Goal: Transaction & Acquisition: Purchase product/service

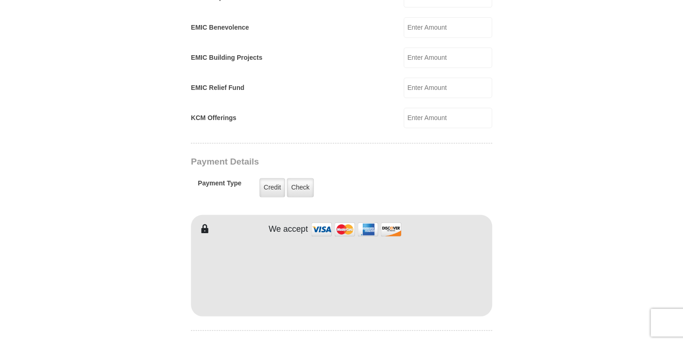
scroll to position [317, 0]
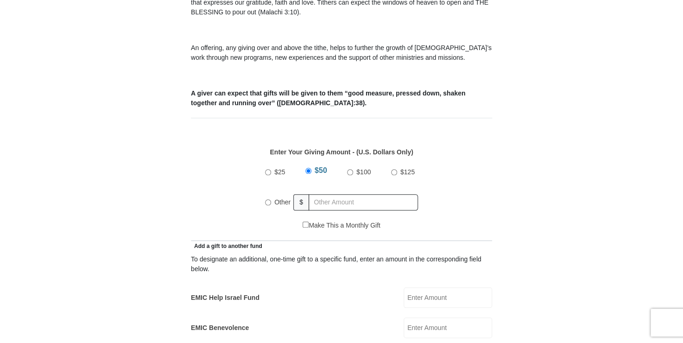
click at [269, 199] on input "Other" at bounding box center [268, 202] width 6 height 6
radio input "true"
click at [431, 287] on input "EMIC Help Israel Fund" at bounding box center [448, 297] width 89 height 20
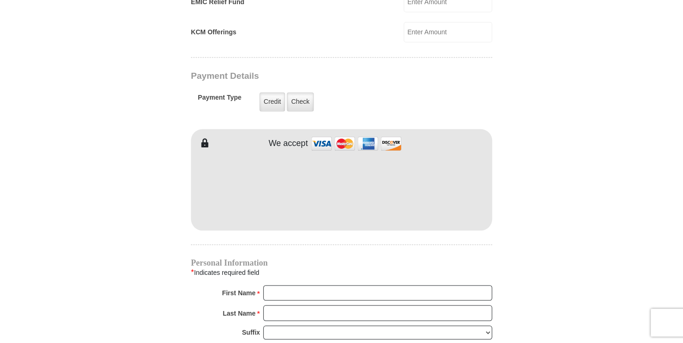
scroll to position [745, 0]
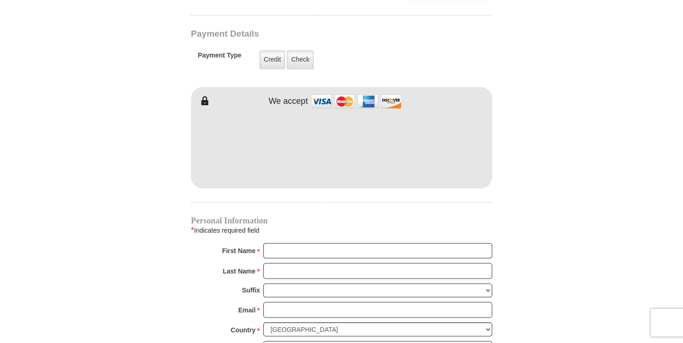
type input "10.00"
click at [284, 243] on input "First Name *" at bounding box center [377, 251] width 229 height 16
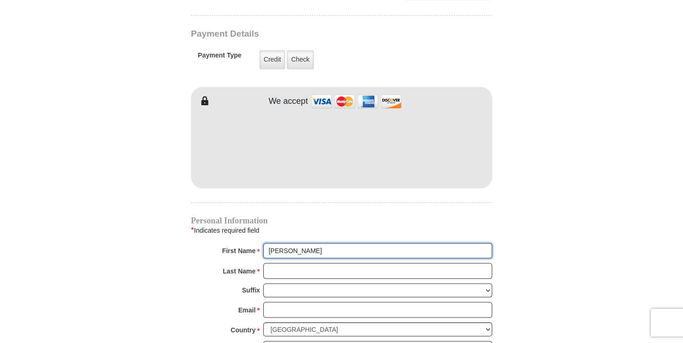
type input "MaryAnne"
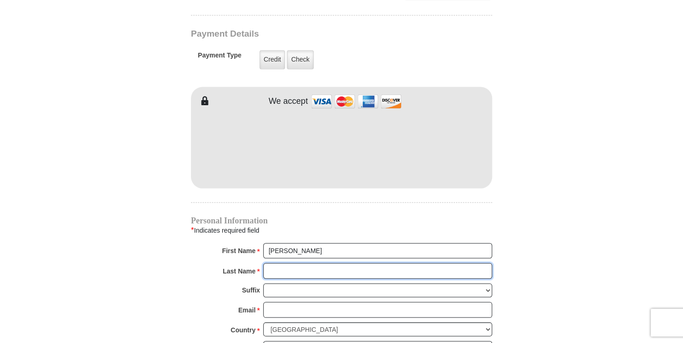
click at [288, 263] on input "Last Name *" at bounding box center [377, 271] width 229 height 16
type input "Damico"
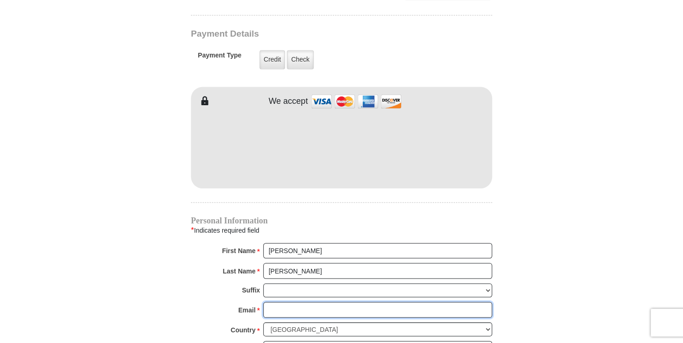
click at [284, 302] on input "Email *" at bounding box center [377, 310] width 229 height 16
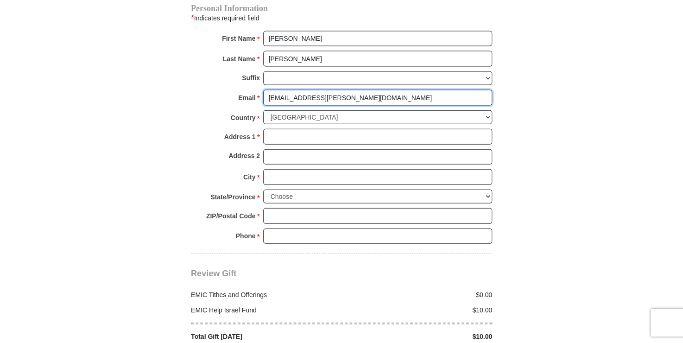
scroll to position [959, 0]
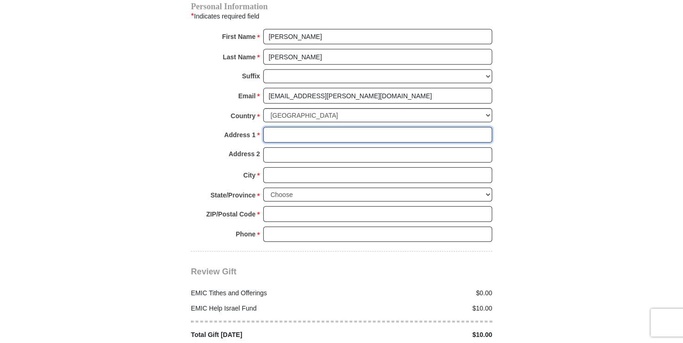
click at [304, 127] on input "Address 1 *" at bounding box center [377, 135] width 229 height 16
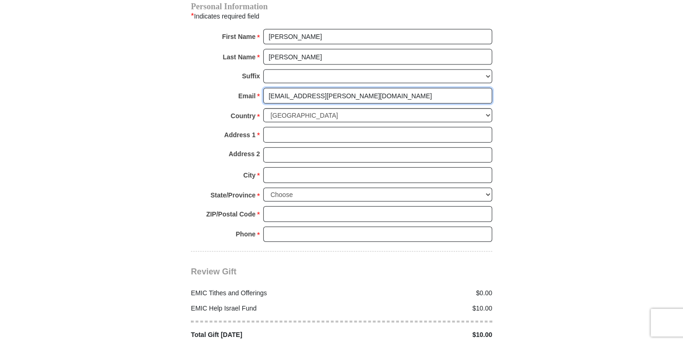
click at [353, 88] on input "mdcor13@cox.net" at bounding box center [377, 96] width 229 height 16
click at [353, 108] on select "United States of America Canada Antigua and Barbuda Argentina Armenia Aruba Aus…" at bounding box center [377, 115] width 229 height 14
click at [263, 108] on select "United States of America Canada Antigua and Barbuda Argentina Armenia Aruba Aus…" at bounding box center [377, 115] width 229 height 14
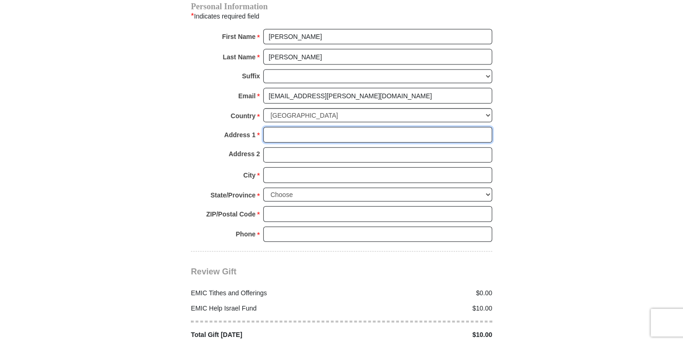
click at [289, 127] on input "Address 1 *" at bounding box center [377, 135] width 229 height 16
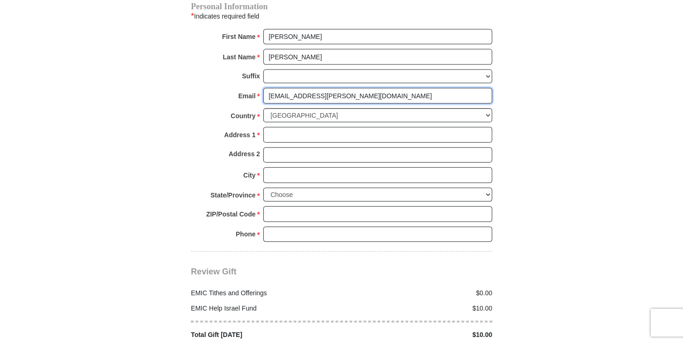
click at [336, 88] on input "mdcor13@cox.net" at bounding box center [377, 96] width 229 height 16
type input "mdcor13@cox.net"
click at [207, 108] on div "Country * United States of America Canada Antigua and Barbuda Argentina Armenia…" at bounding box center [341, 117] width 301 height 19
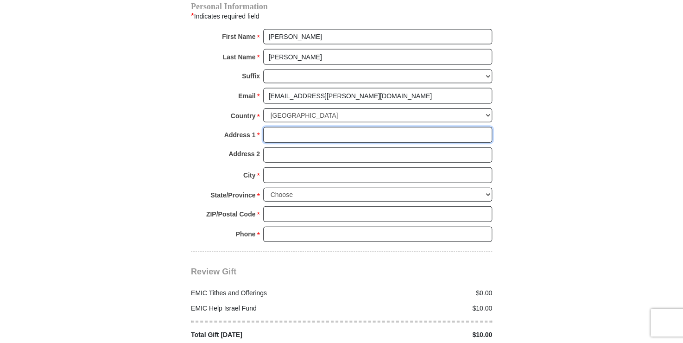
click at [298, 127] on input "Address 1 *" at bounding box center [377, 135] width 229 height 16
type input "2608 W; Kenosha Street"
click at [287, 147] on input "Address 2" at bounding box center [377, 155] width 229 height 16
type input "Suite 430"
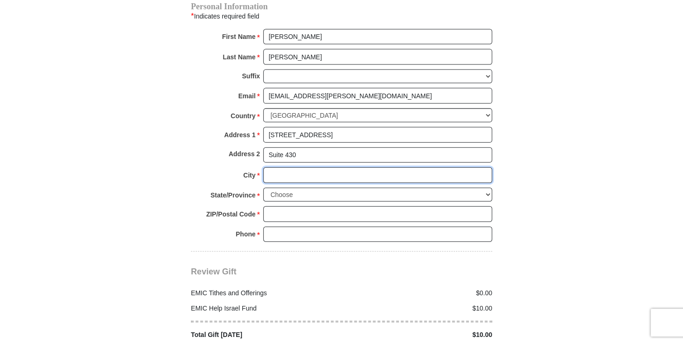
click at [284, 167] on input "City *" at bounding box center [377, 175] width 229 height 16
type input "Broken Arrow"
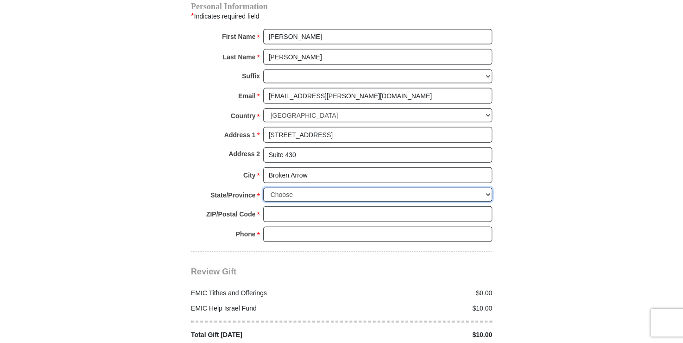
click at [489, 188] on select "Choose Alabama Alaska American Samoa Arizona Arkansas Armed Forces Americas Arm…" at bounding box center [377, 195] width 229 height 14
select select "OK"
click at [263, 188] on select "Choose Alabama Alaska American Samoa Arizona Arkansas Armed Forces Americas Arm…" at bounding box center [377, 195] width 229 height 14
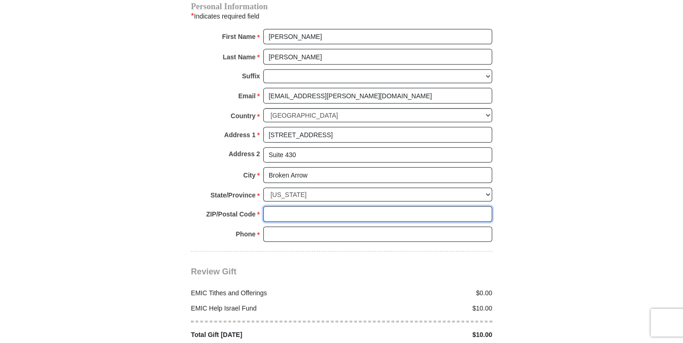
click at [302, 206] on input "ZIP/Postal Code *" at bounding box center [377, 214] width 229 height 16
type input "74012"
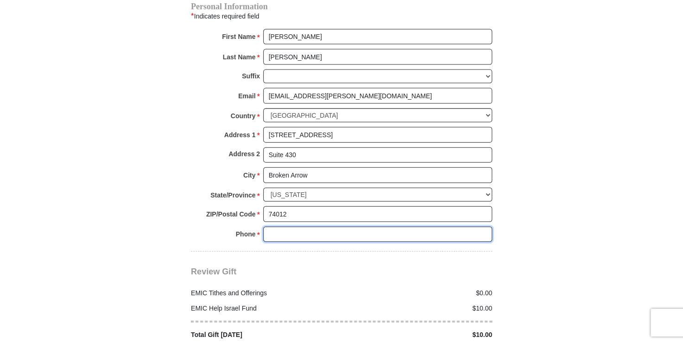
click at [287, 227] on input "Phone * *" at bounding box center [377, 235] width 229 height 16
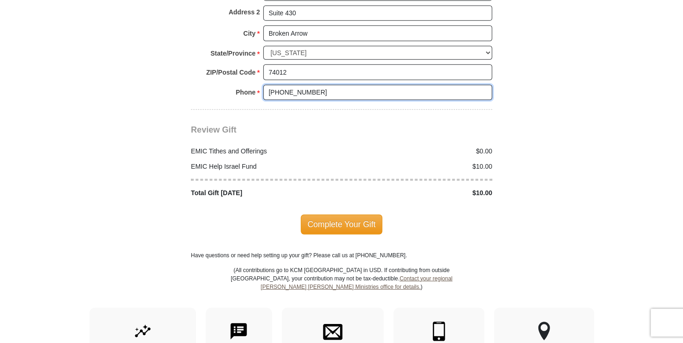
scroll to position [1104, 0]
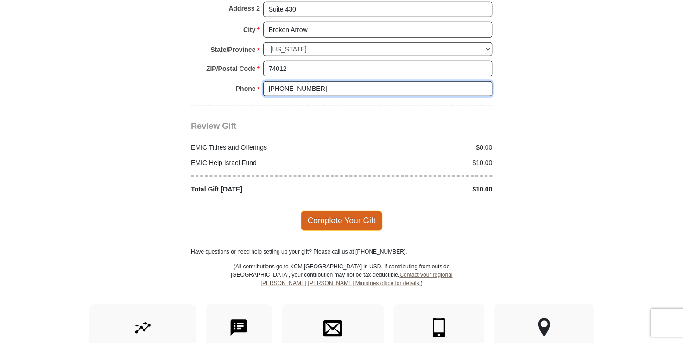
type input "918-259-3714"
click at [341, 211] on span "Complete Your Gift" at bounding box center [342, 220] width 82 height 19
